Goal: Task Accomplishment & Management: Use online tool/utility

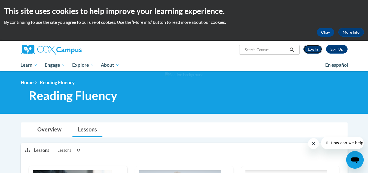
click at [315, 52] on link "Log In" at bounding box center [313, 49] width 19 height 9
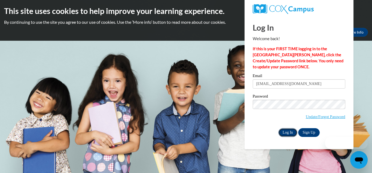
click at [287, 130] on input "Log In" at bounding box center [288, 132] width 19 height 9
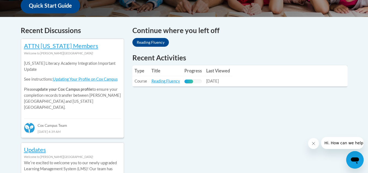
scroll to position [216, 0]
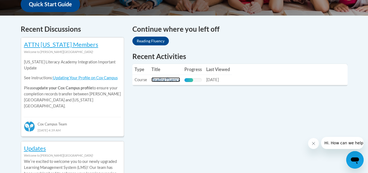
click at [164, 79] on link "Reading Fluency" at bounding box center [166, 79] width 29 height 5
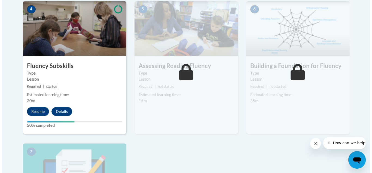
scroll to position [325, 0]
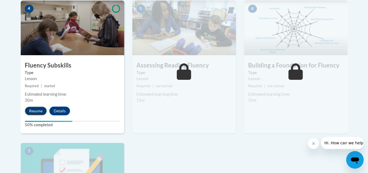
click at [38, 111] on button "Resume" at bounding box center [36, 110] width 22 height 9
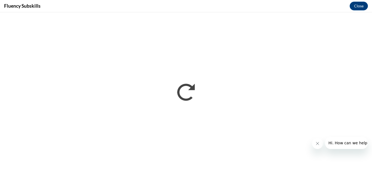
scroll to position [0, 0]
